Goal: Book appointment/travel/reservation

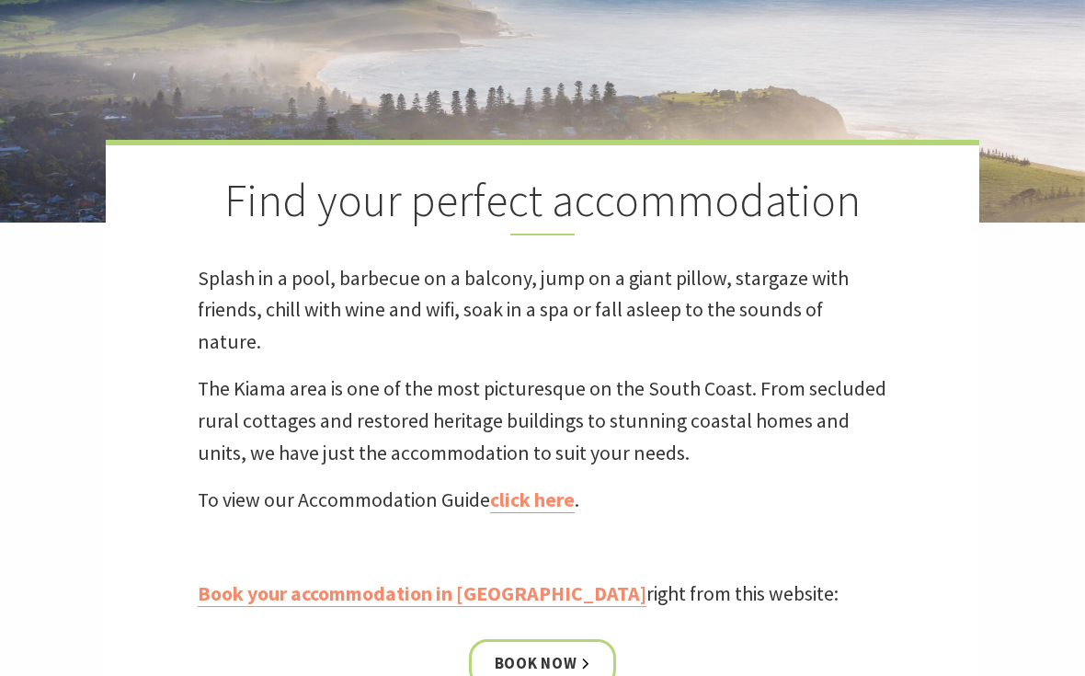
scroll to position [371, 0]
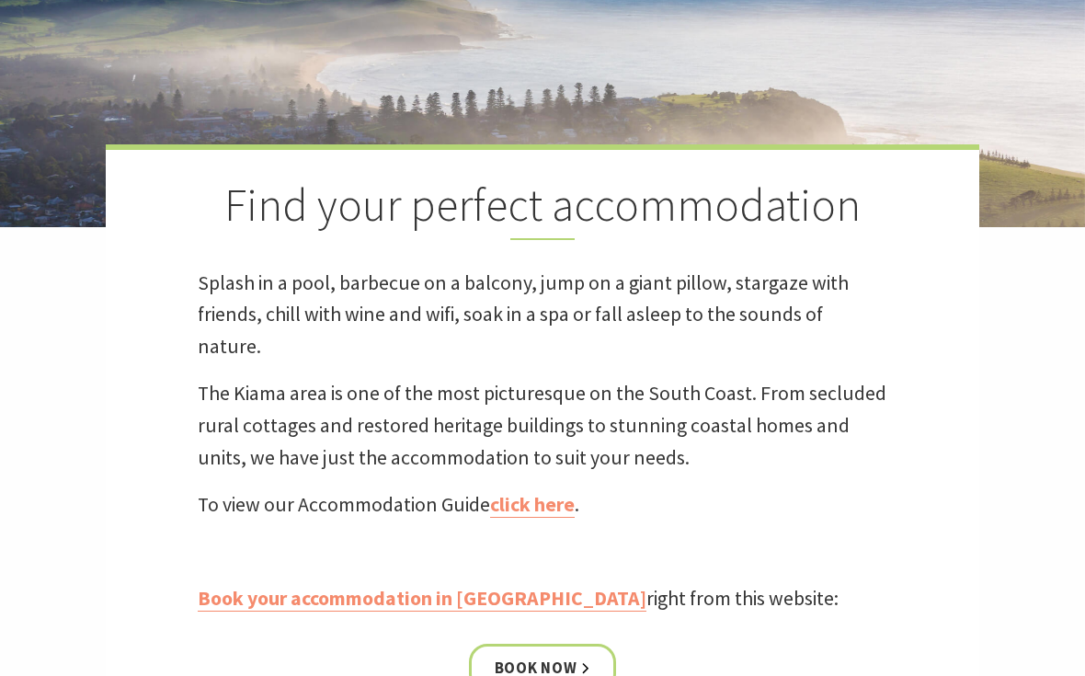
click at [560, 644] on link "Book now" at bounding box center [543, 668] width 148 height 49
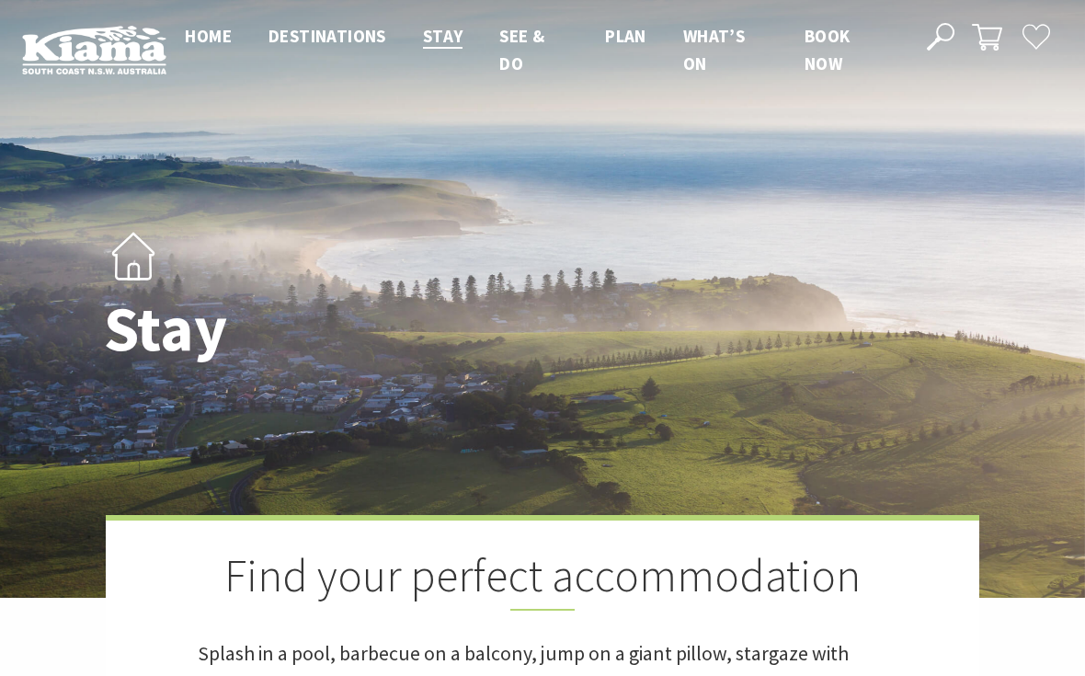
scroll to position [404, 0]
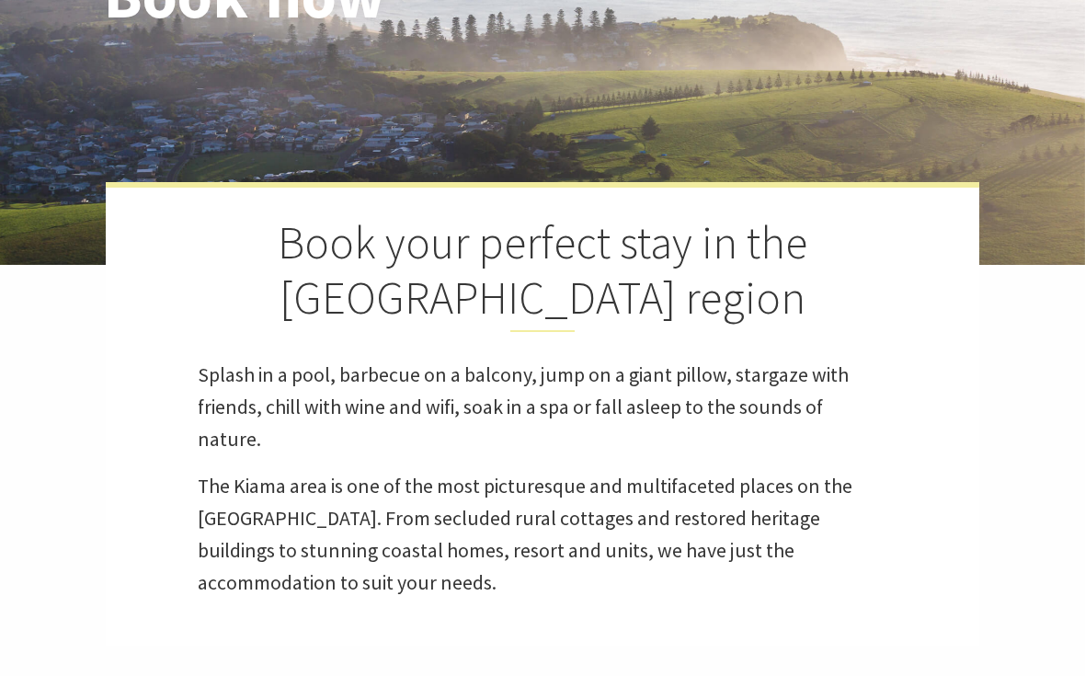
select select "3"
select select "2"
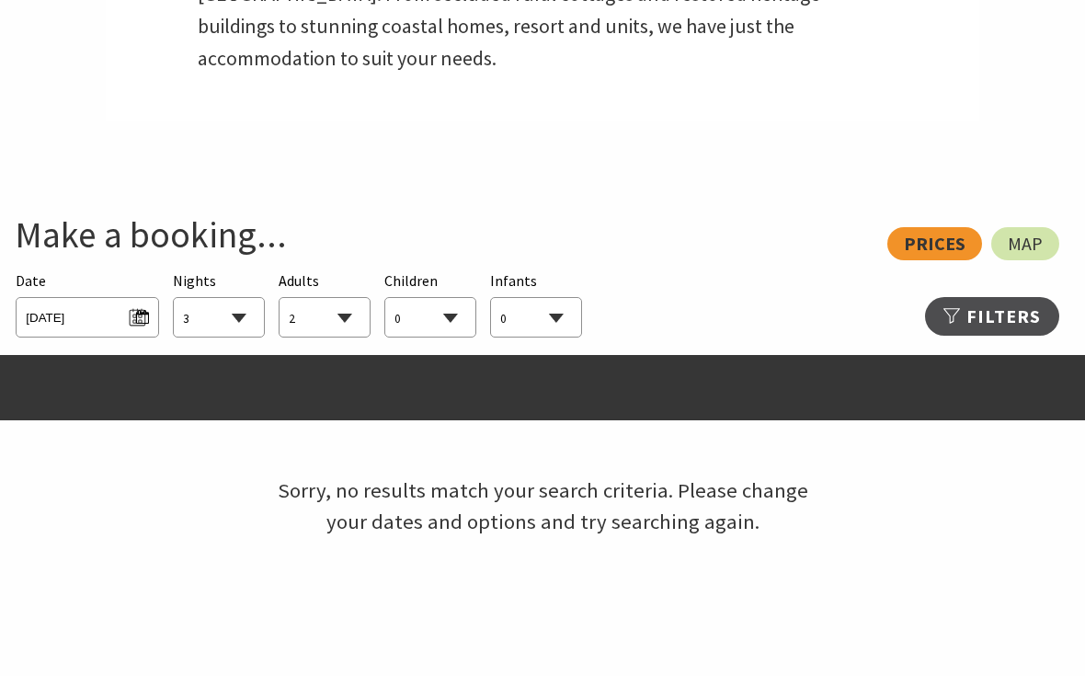
scroll to position [873, 0]
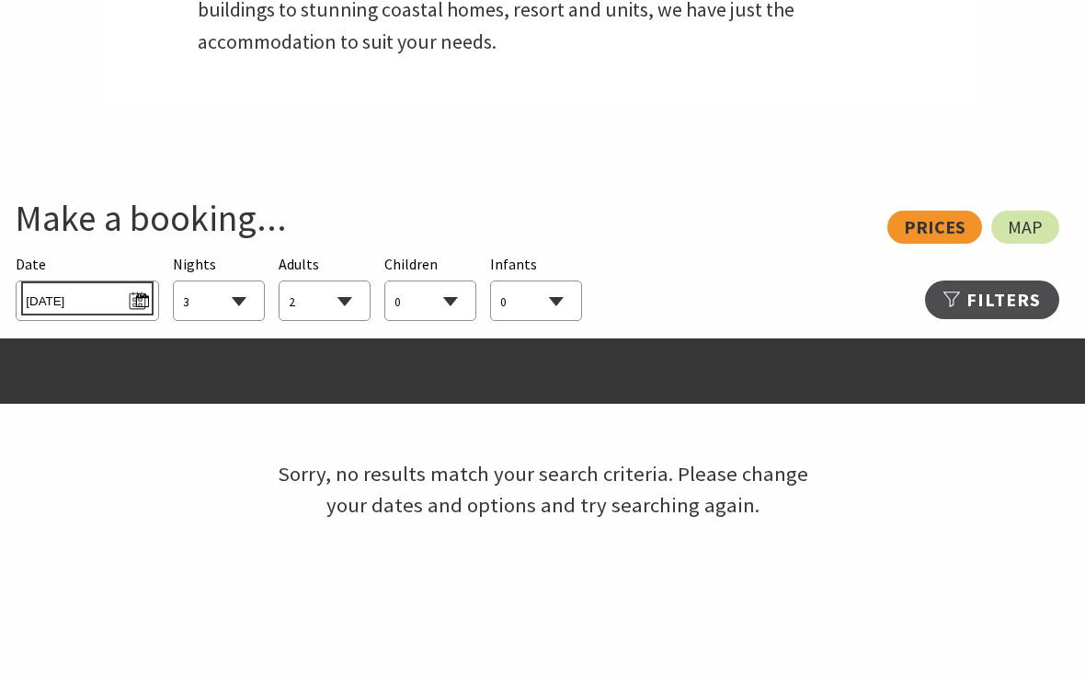
click at [142, 287] on span "[DATE]" at bounding box center [87, 299] width 122 height 25
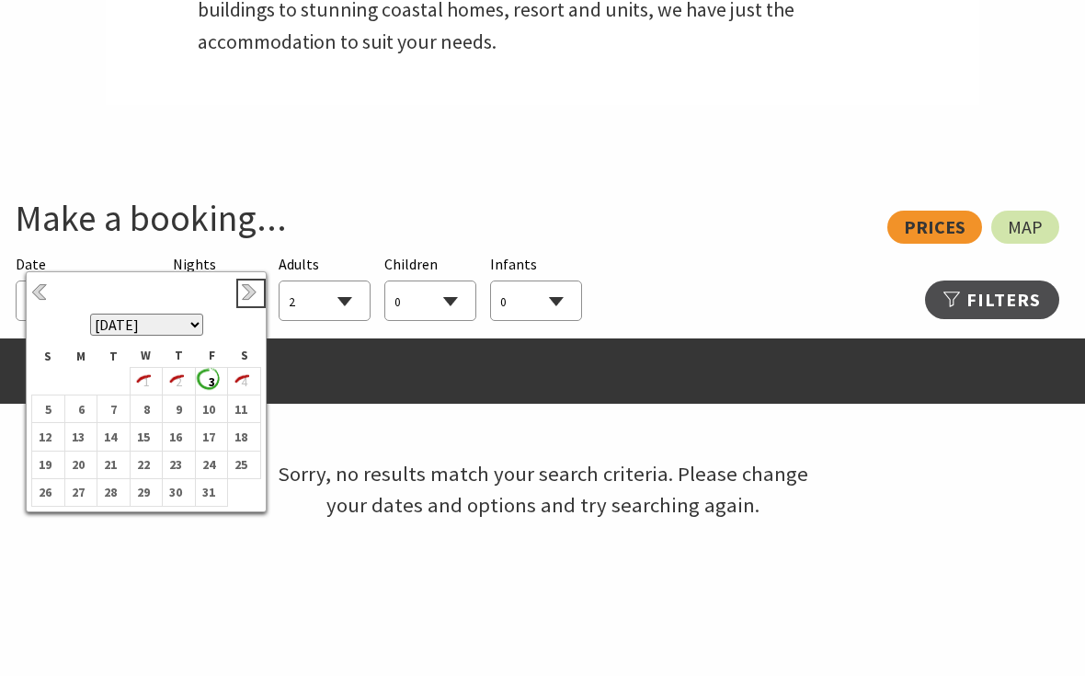
click at [246, 295] on link "Next" at bounding box center [251, 293] width 20 height 20
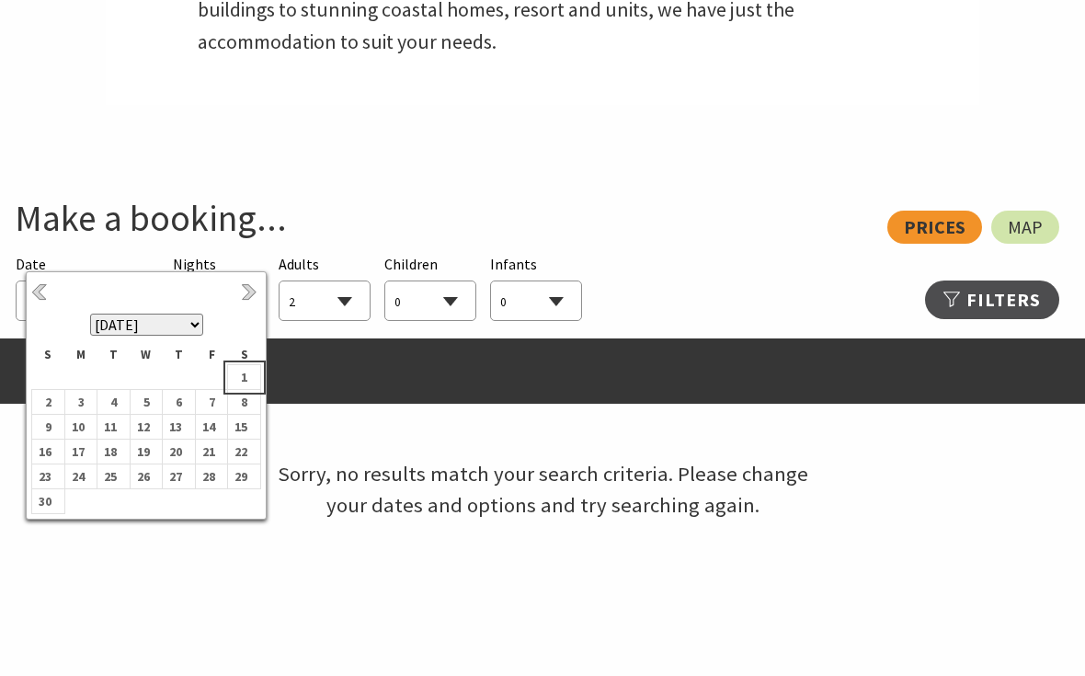
click at [237, 387] on b "1" at bounding box center [240, 377] width 24 height 24
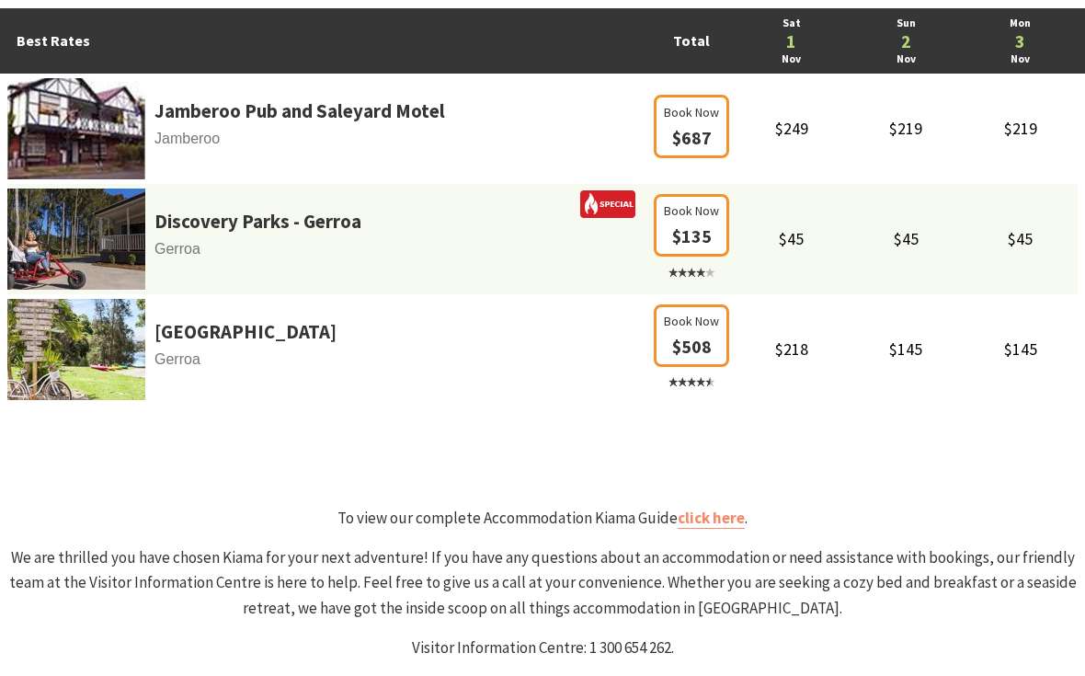
scroll to position [1203, 0]
select select "3"
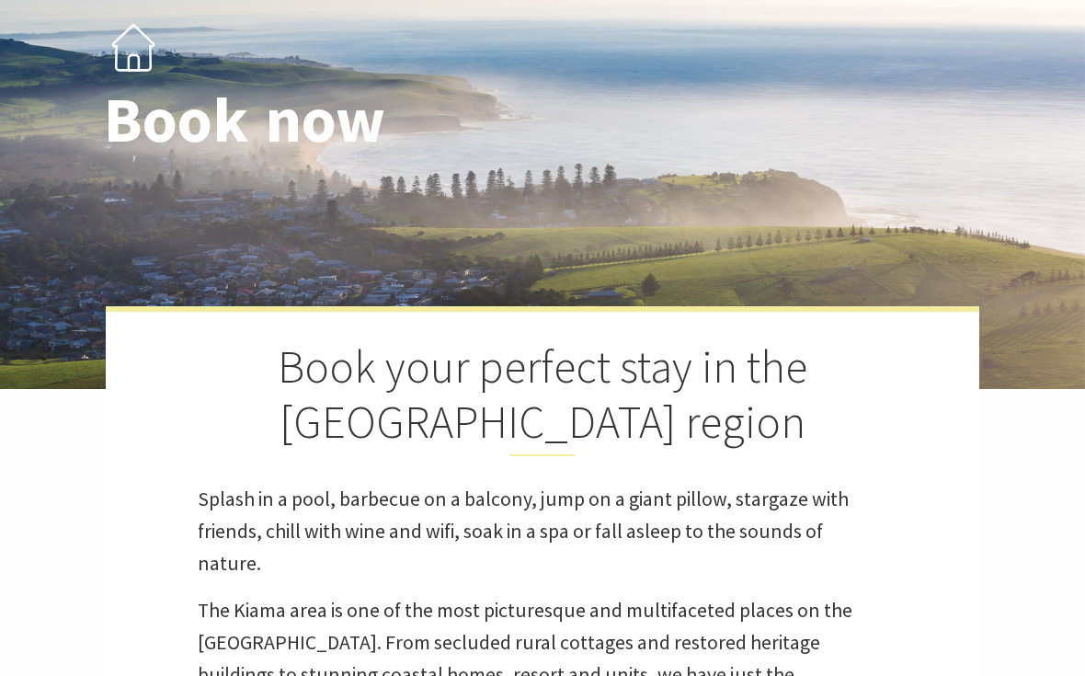
scroll to position [181, 0]
